Goal: Transaction & Acquisition: Subscribe to service/newsletter

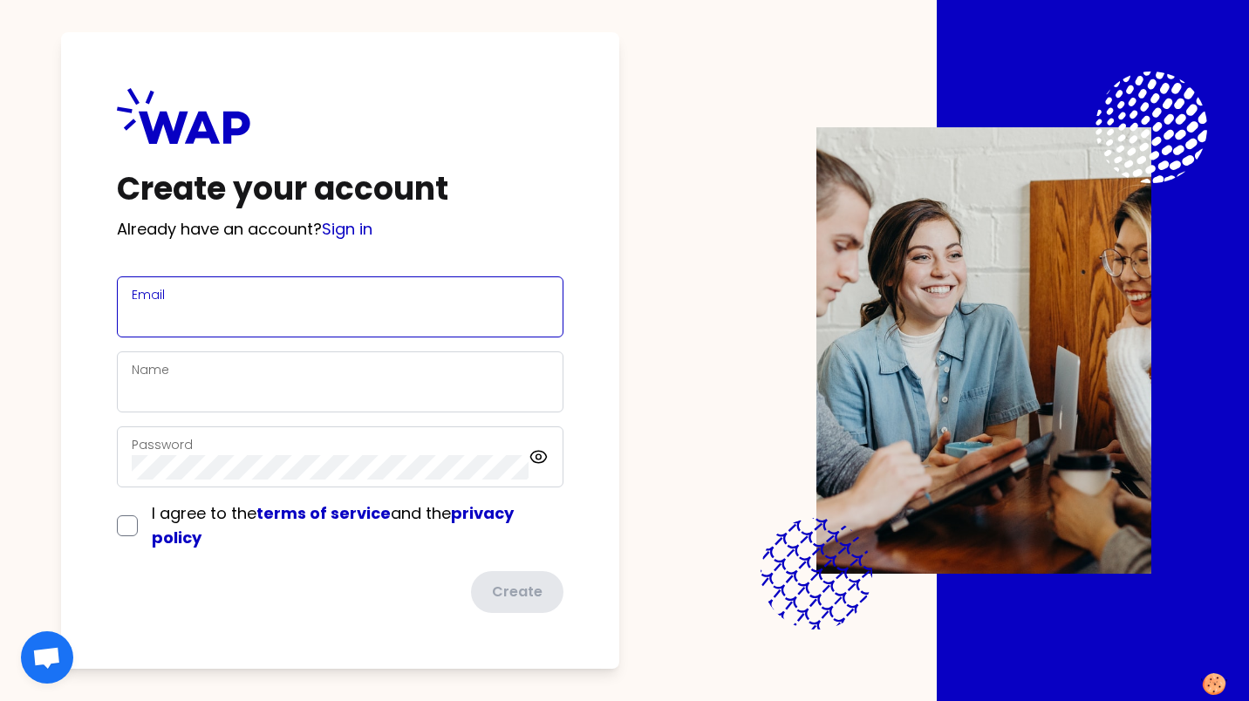
click at [266, 309] on input "Email" at bounding box center [340, 317] width 417 height 24
click at [266, 310] on input "Email" at bounding box center [340, 317] width 417 height 24
type input "Gabriel"
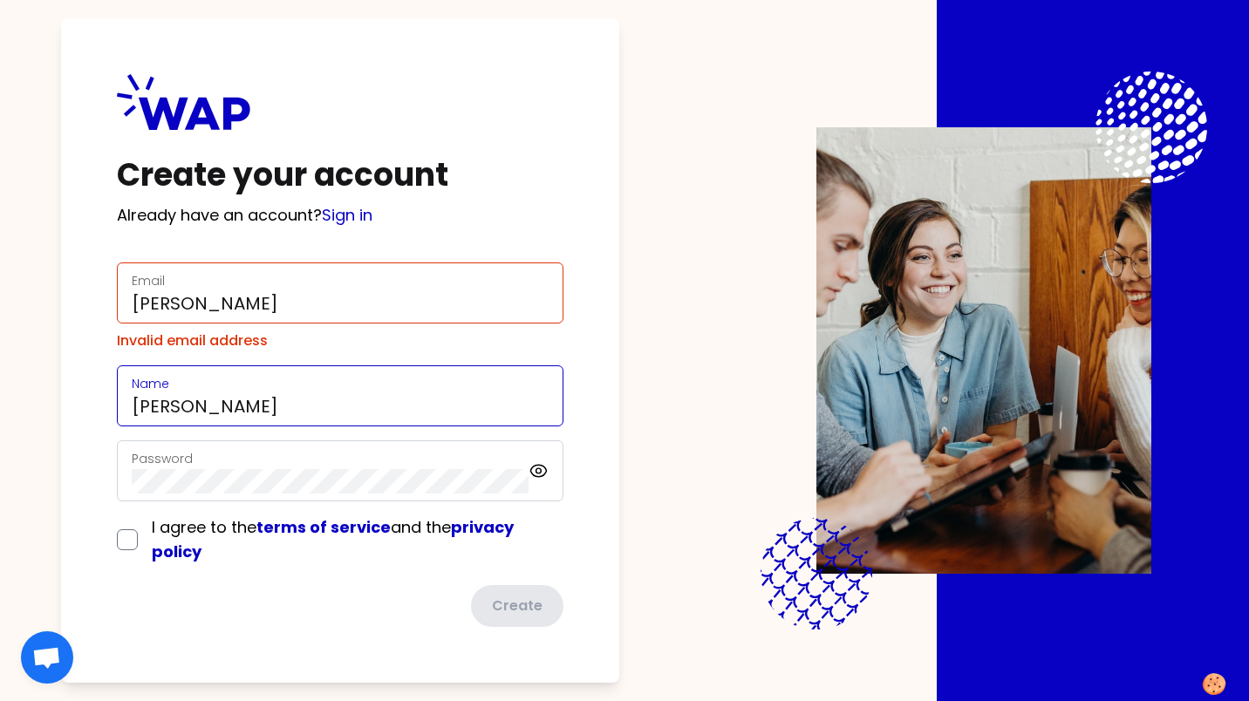
type input "Gabriel"
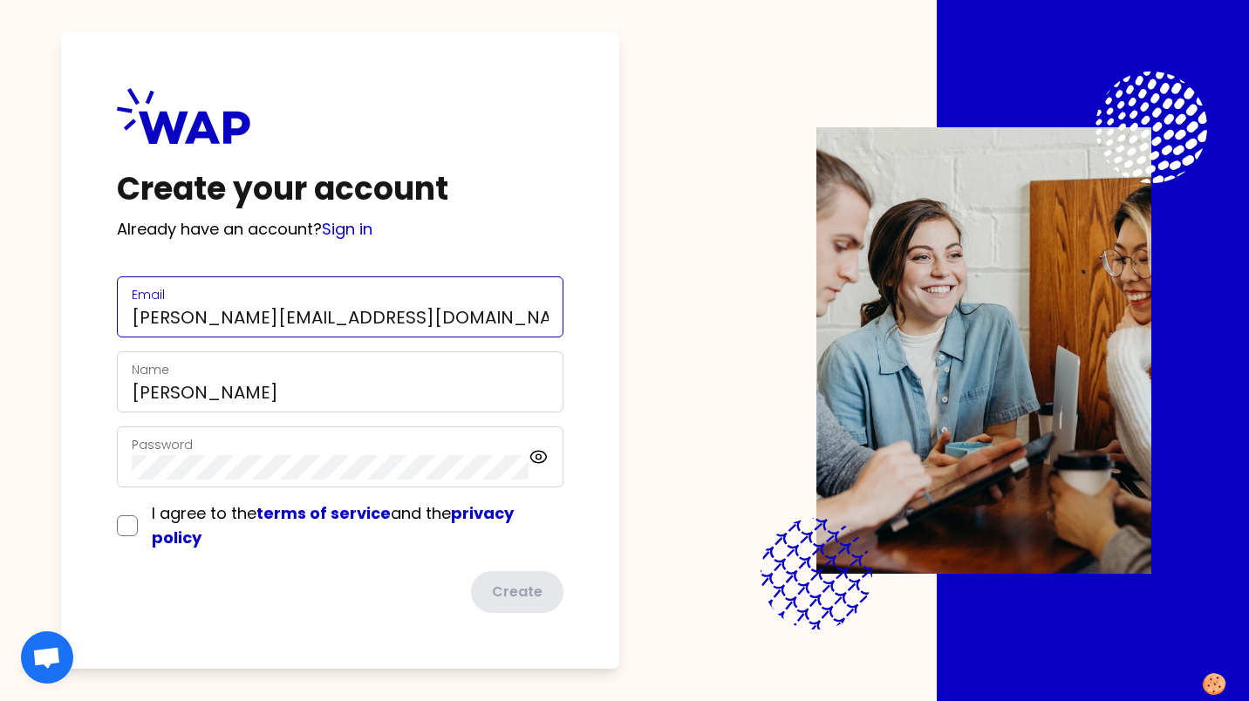
type input "Gabriel.laurent@somfy.com"
click at [133, 527] on input "checkbox" at bounding box center [127, 526] width 21 height 21
checkbox input "true"
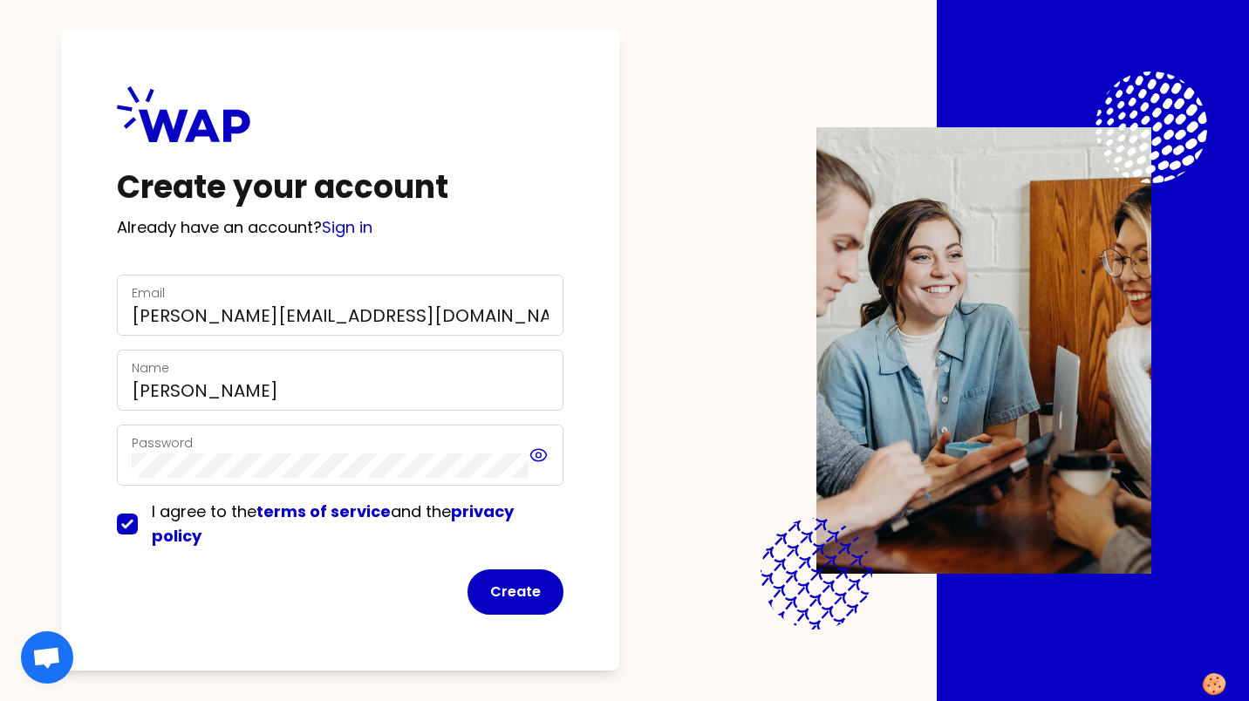
click at [544, 455] on icon at bounding box center [539, 455] width 20 height 21
click at [537, 590] on button "Create" at bounding box center [516, 592] width 96 height 45
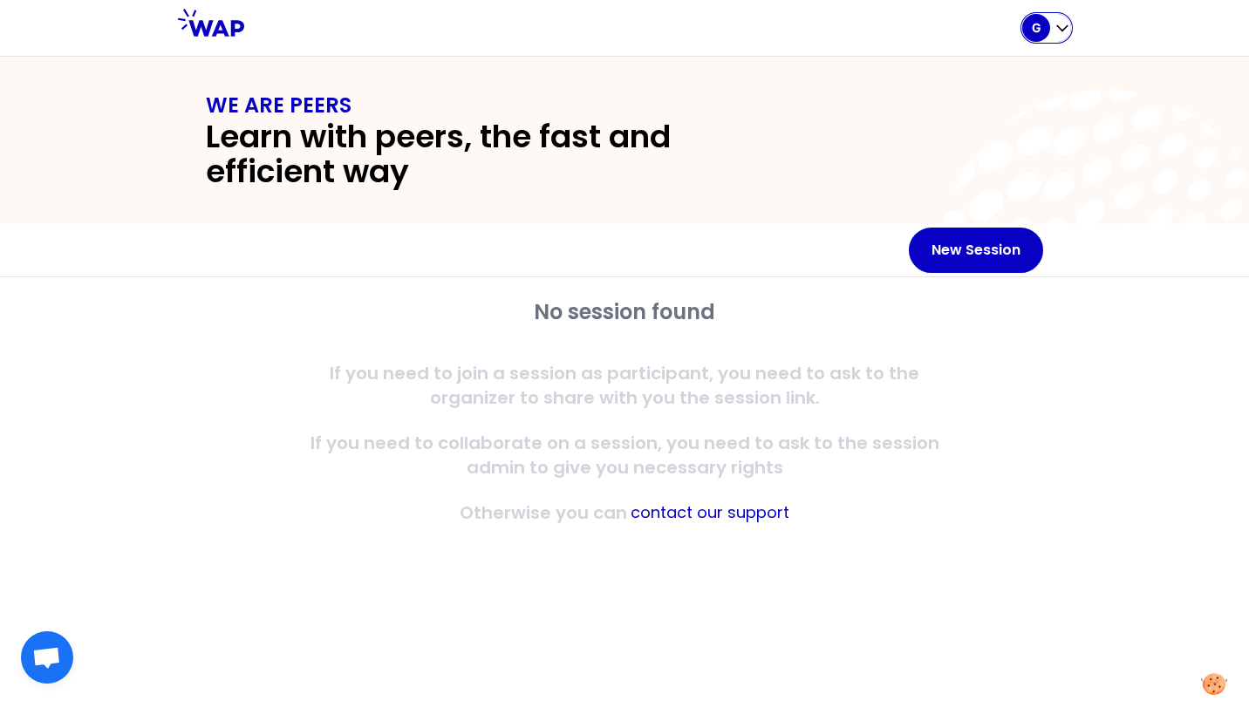
click at [1058, 38] on div "G" at bounding box center [1047, 28] width 49 height 28
click at [985, 256] on button "New Session" at bounding box center [976, 250] width 134 height 45
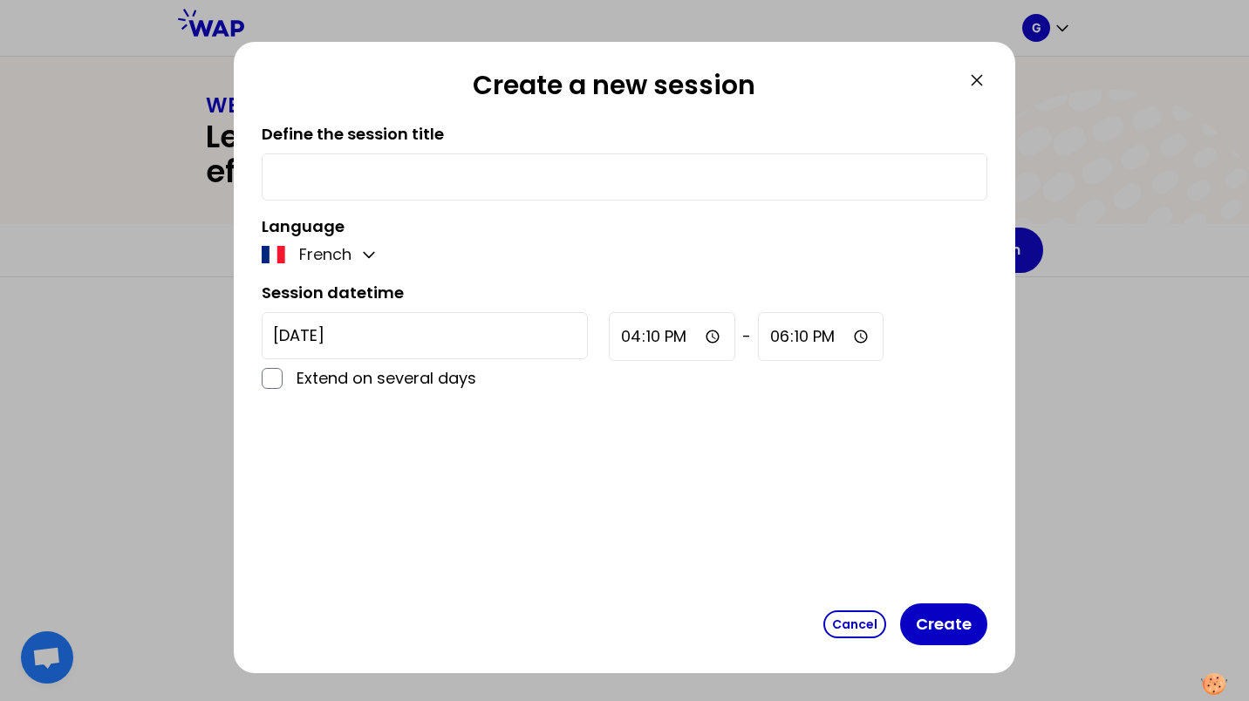
click at [975, 81] on icon at bounding box center [977, 80] width 10 height 10
